Goal: Information Seeking & Learning: Learn about a topic

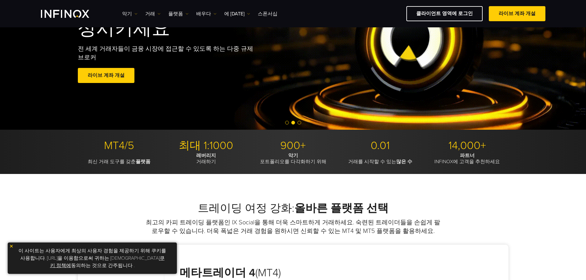
scroll to position [63, 0]
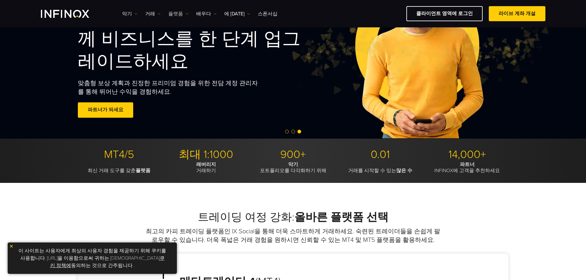
click at [186, 14] on img at bounding box center [187, 13] width 3 height 3
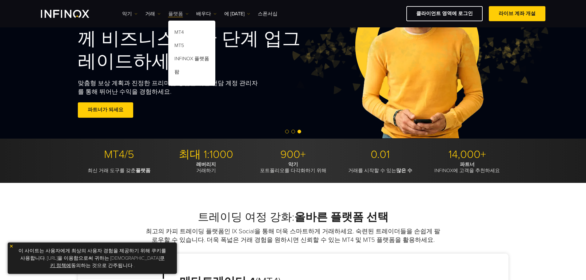
scroll to position [0, 0]
click at [182, 45] on link "MT5" at bounding box center [191, 46] width 47 height 13
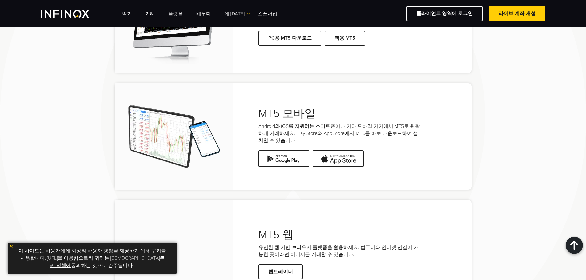
scroll to position [1293, 0]
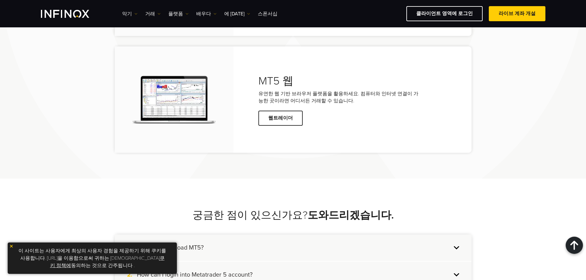
click at [290, 13] on img at bounding box center [284, 5] width 51 height 17
click at [286, 13] on img at bounding box center [284, 5] width 51 height 17
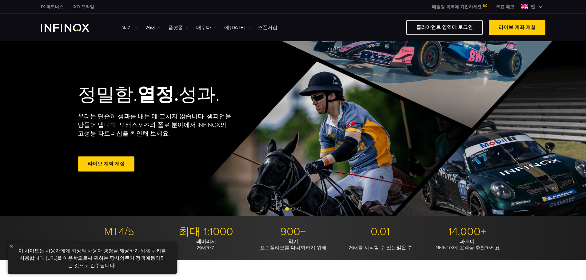
click at [539, 6] on img at bounding box center [540, 6] width 5 height 5
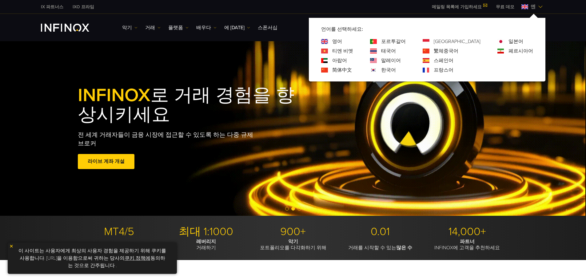
click at [393, 69] on div "한국어" at bounding box center [388, 69] width 36 height 7
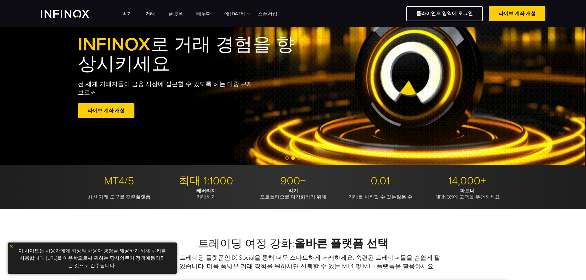
scroll to position [62, 0]
